Goal: Task Accomplishment & Management: Manage account settings

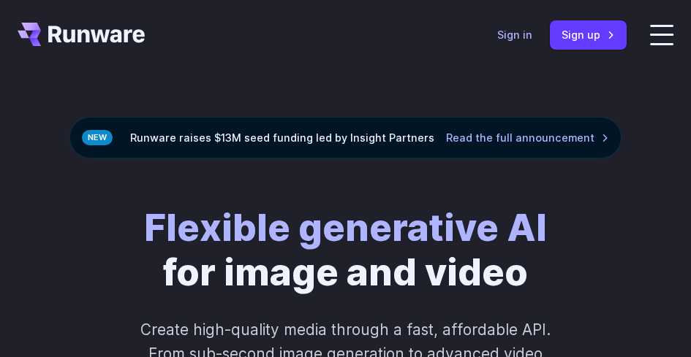
click at [532, 43] on link "Sign in" at bounding box center [514, 34] width 35 height 17
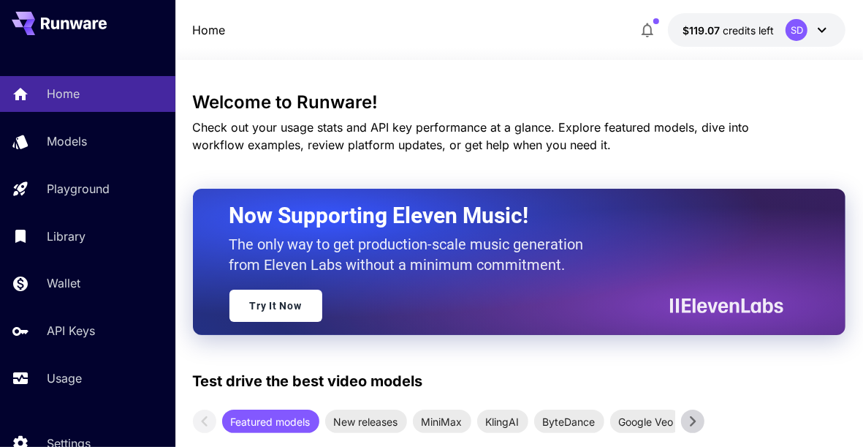
click at [63, 363] on link "Usage" at bounding box center [87, 378] width 175 height 36
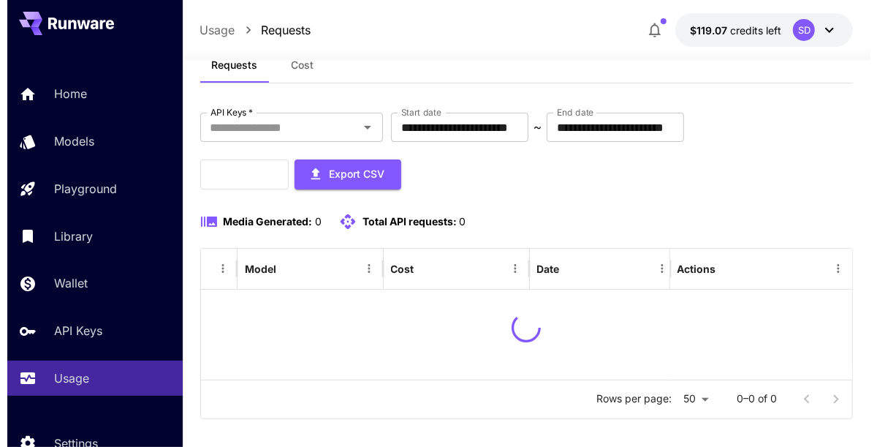
scroll to position [59, 0]
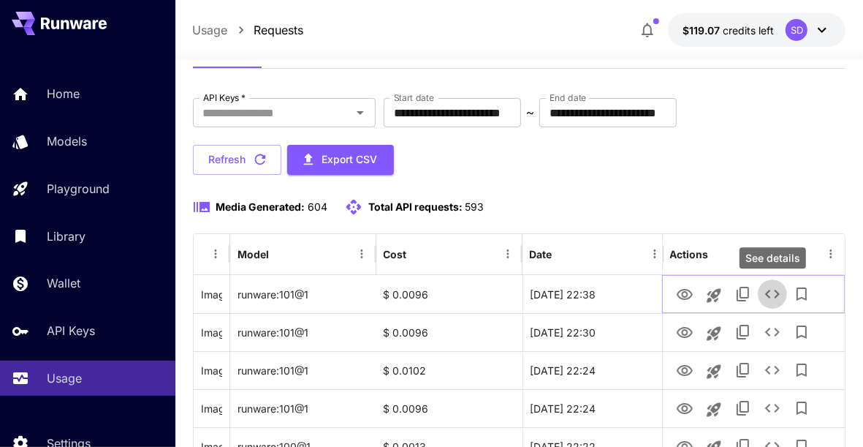
click at [770, 290] on icon "See details" at bounding box center [773, 294] width 18 height 18
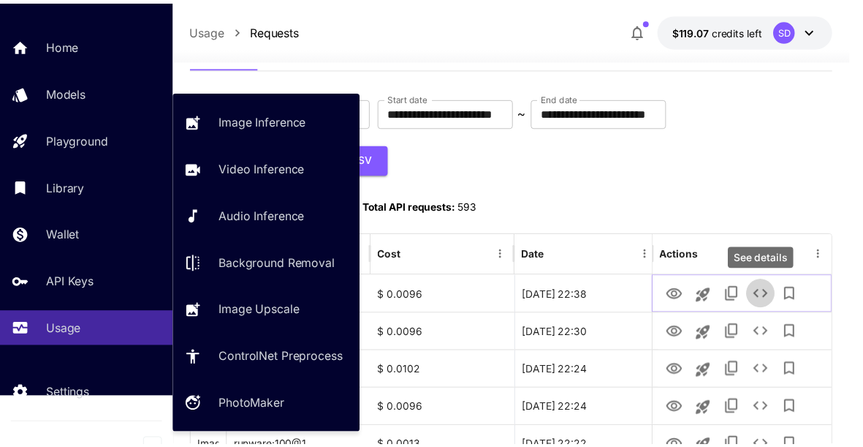
scroll to position [64, 0]
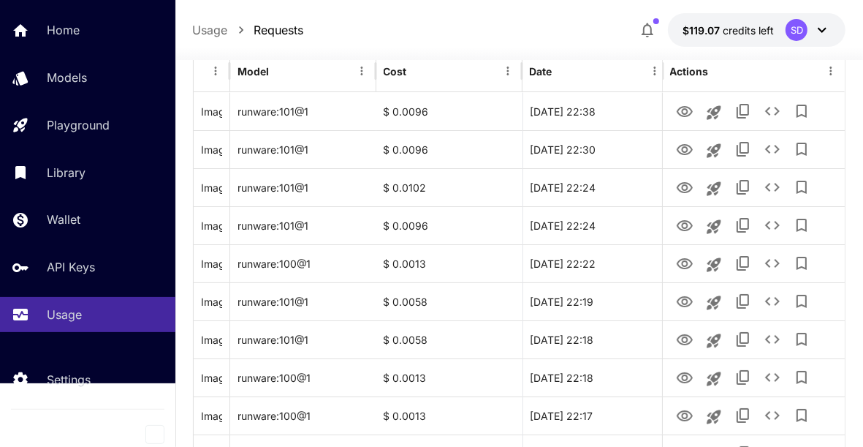
click at [67, 371] on p "Settings" at bounding box center [69, 380] width 44 height 18
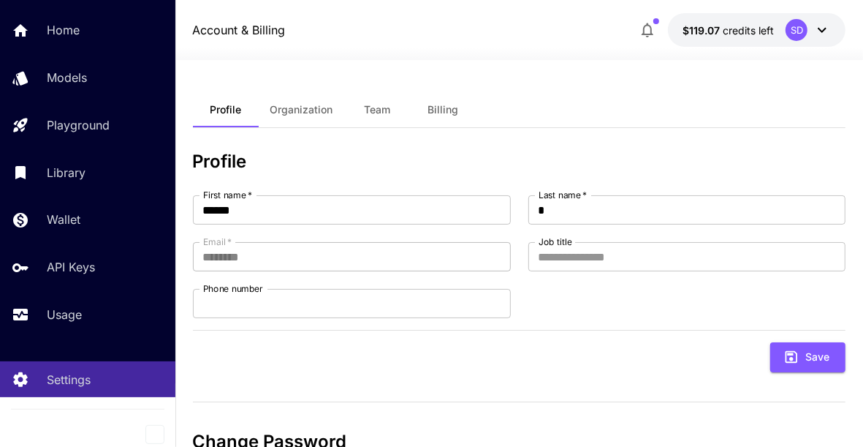
click at [44, 446] on div at bounding box center [87, 434] width 175 height 26
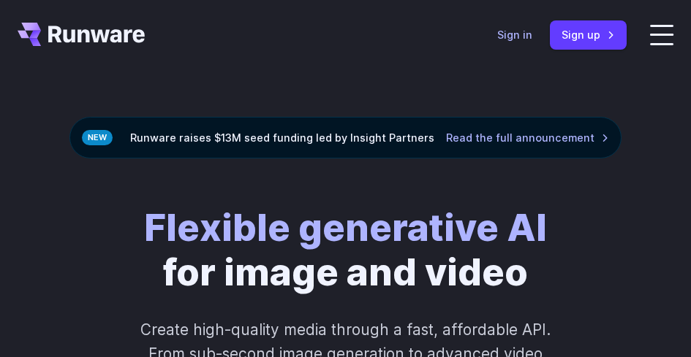
click at [532, 43] on link "Sign in" at bounding box center [514, 34] width 35 height 17
